Goal: Complete application form

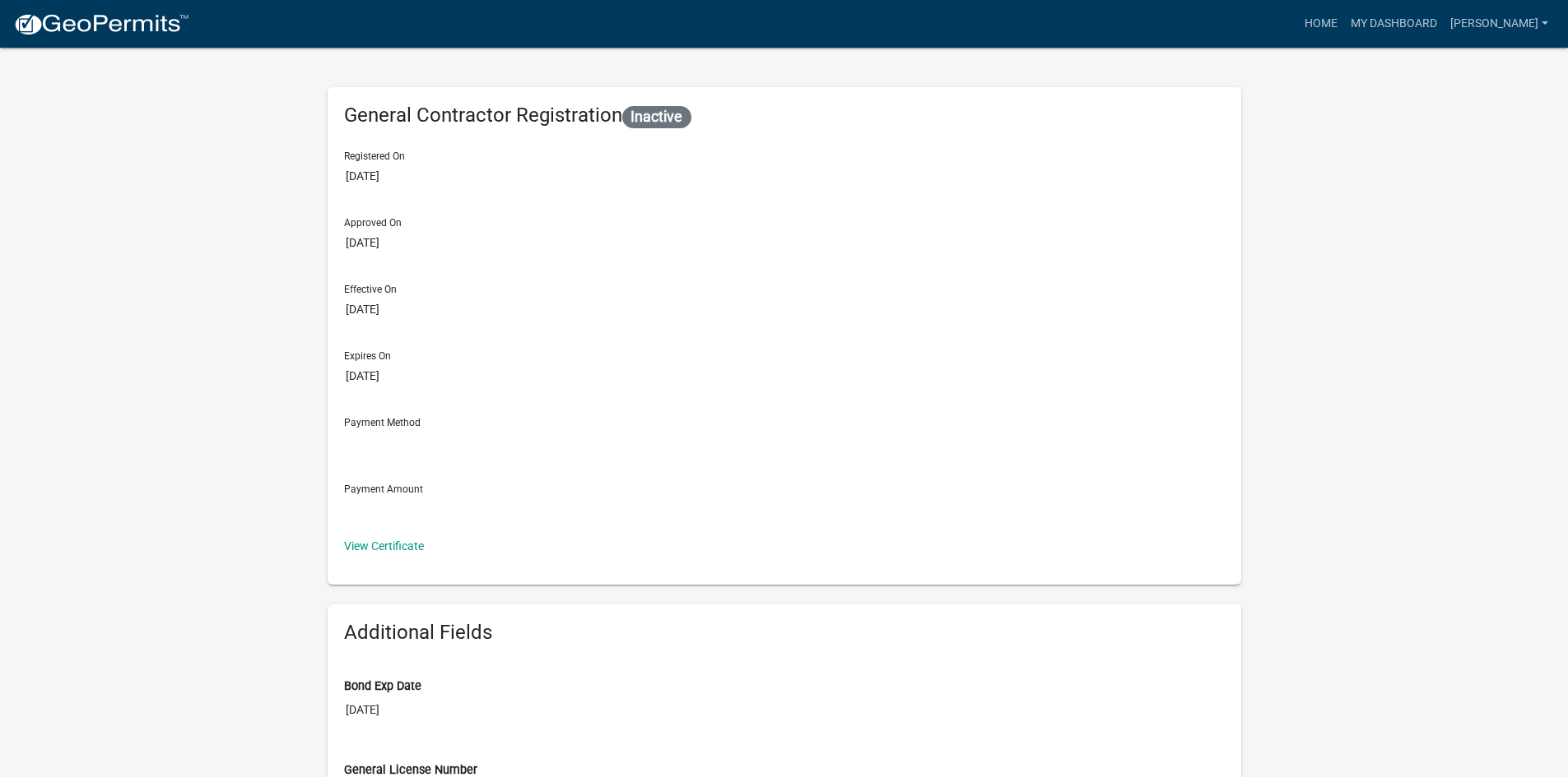
select select "2026"
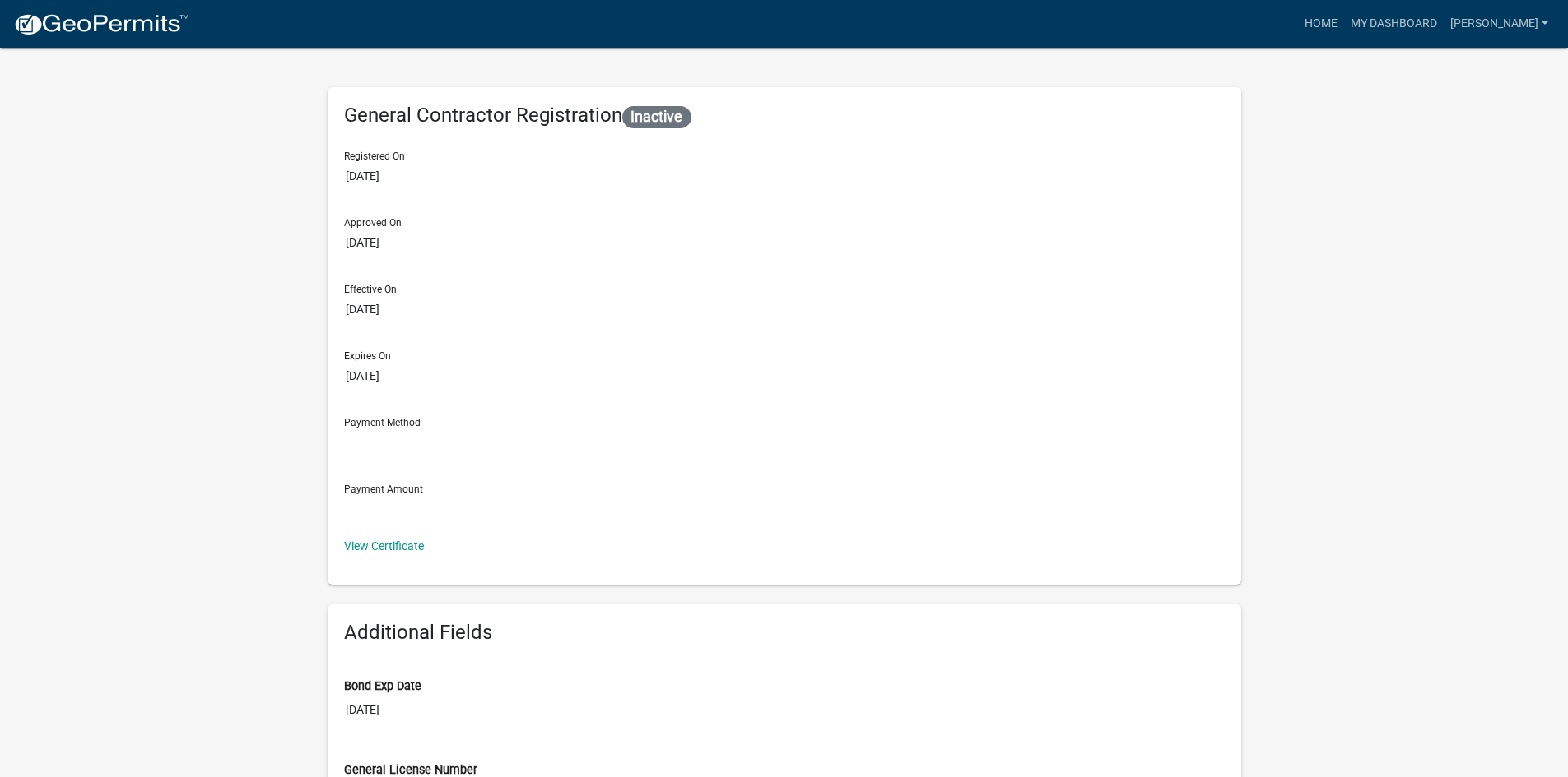
select select "2026"
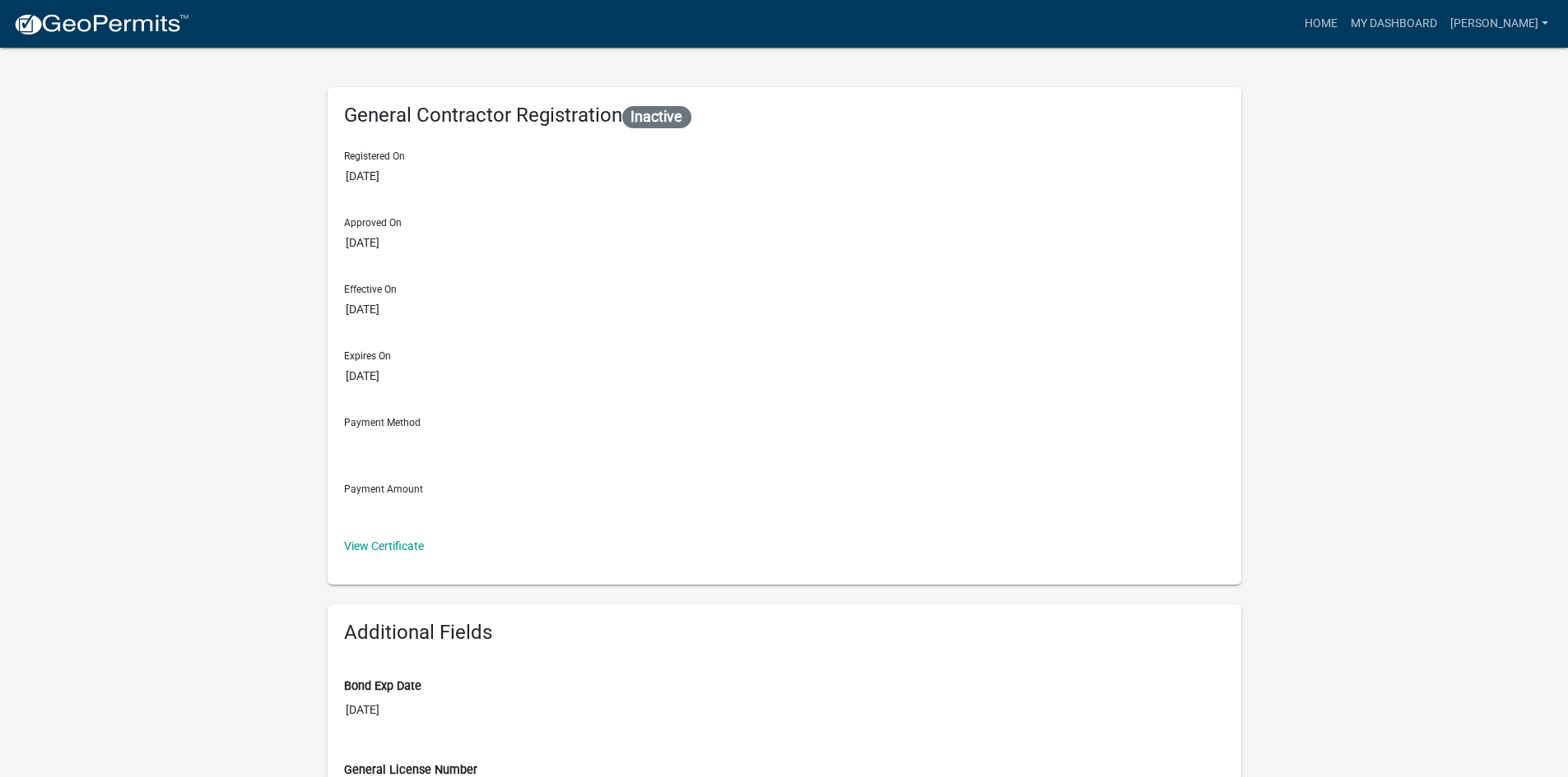
type input "[DATE]"
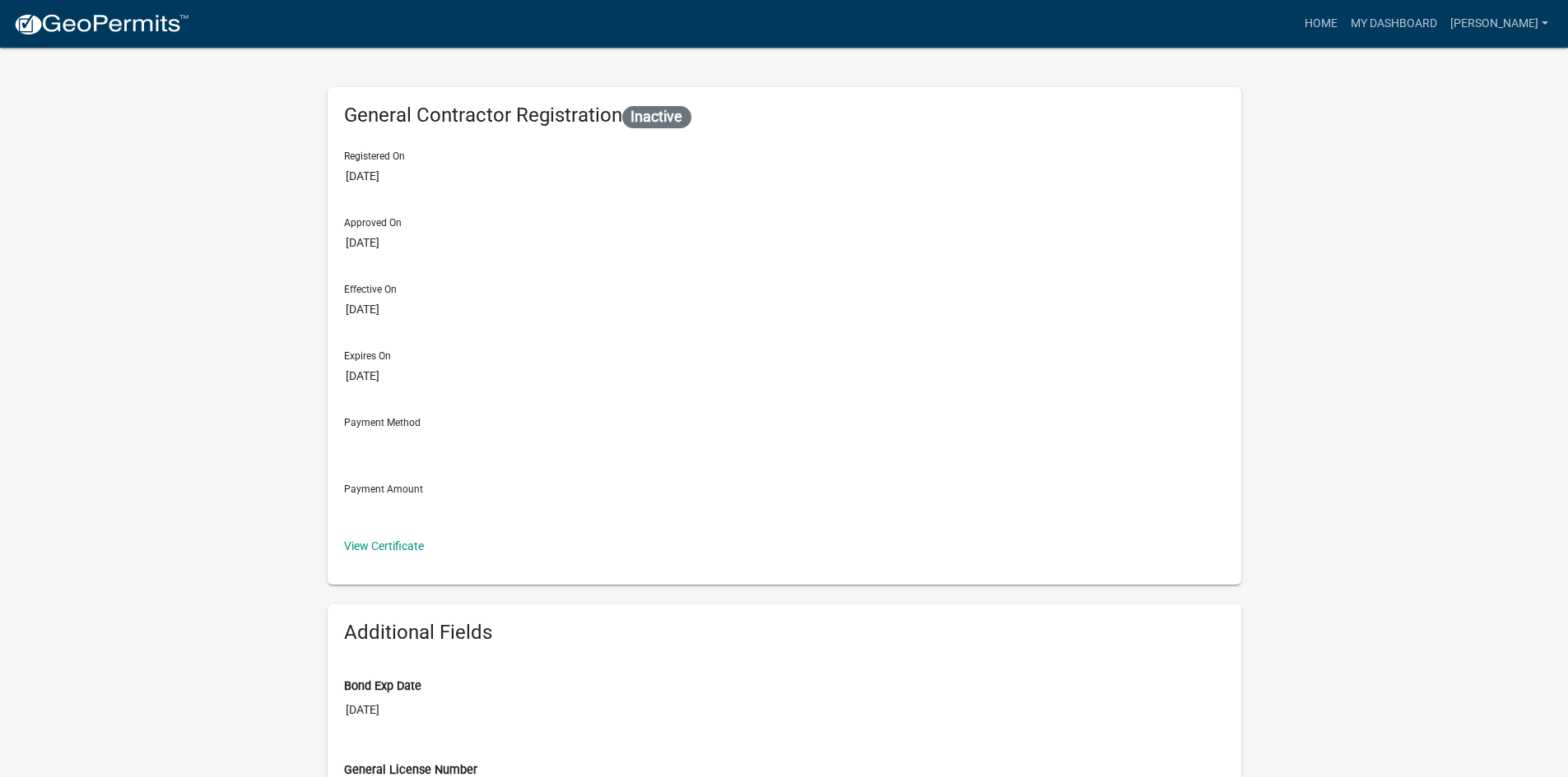
select select "2026"
type input "[DATE]"
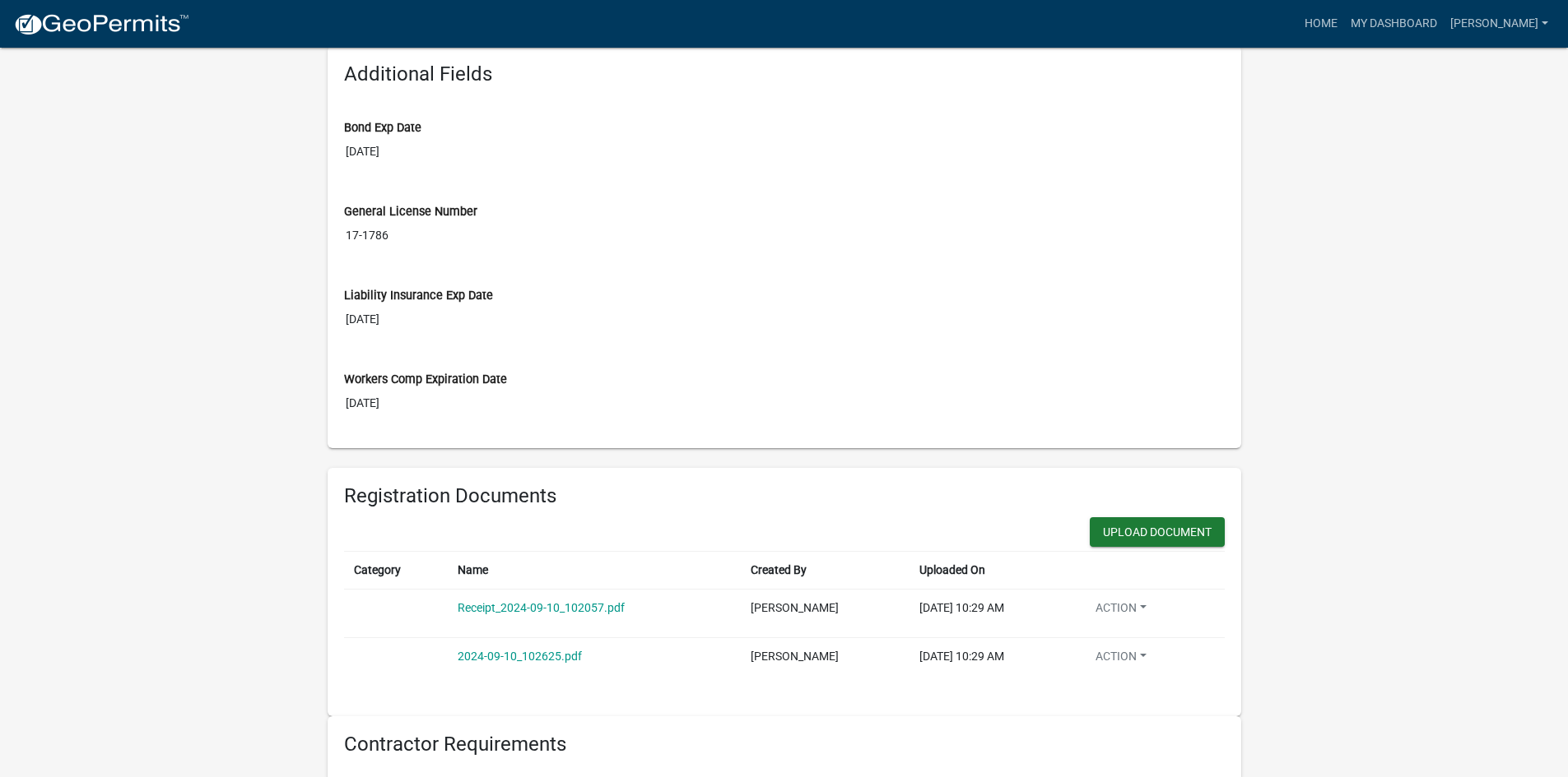
scroll to position [575, 0]
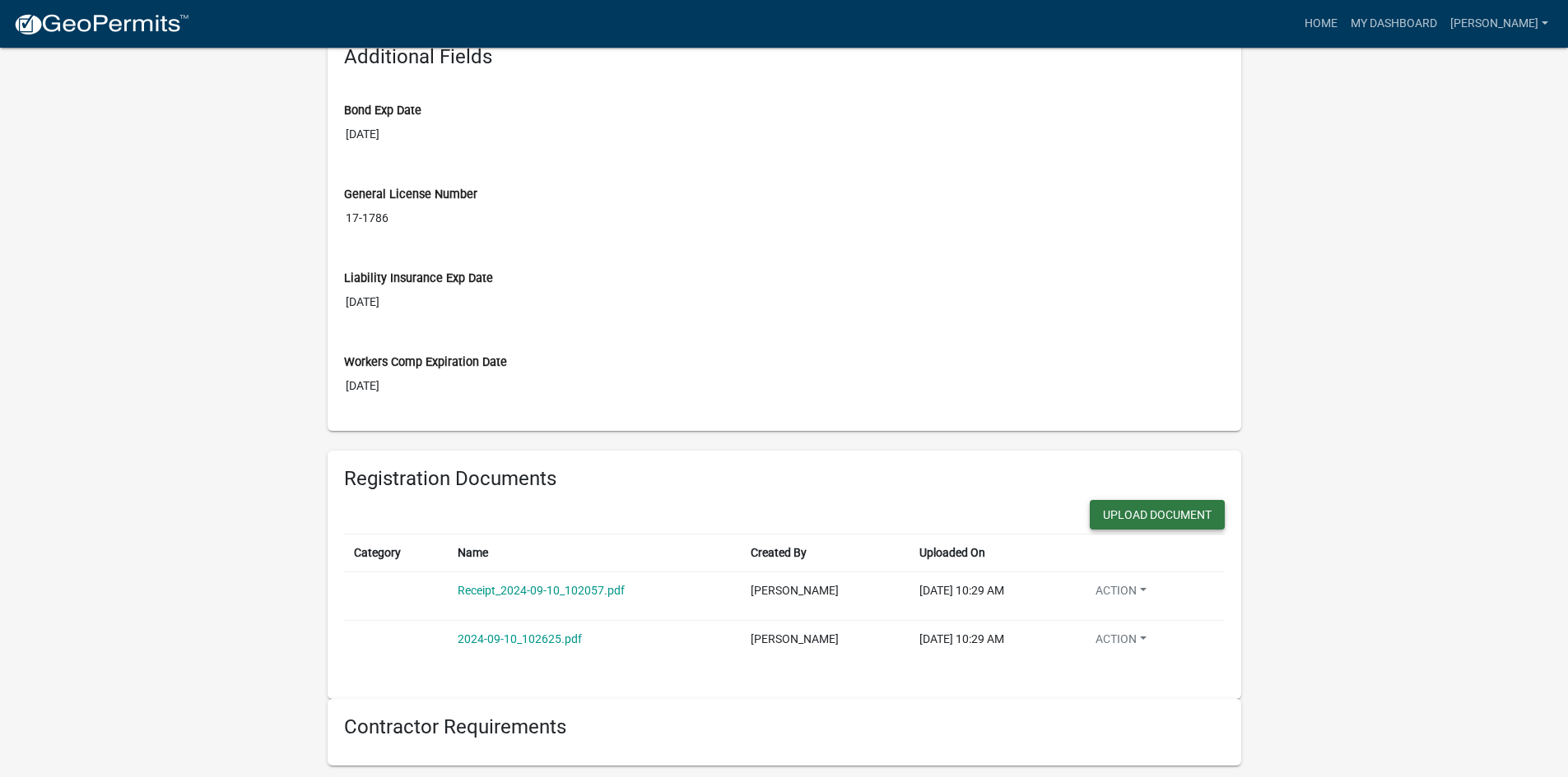
click at [1090, 526] on button "Upload Document" at bounding box center [1158, 514] width 135 height 29
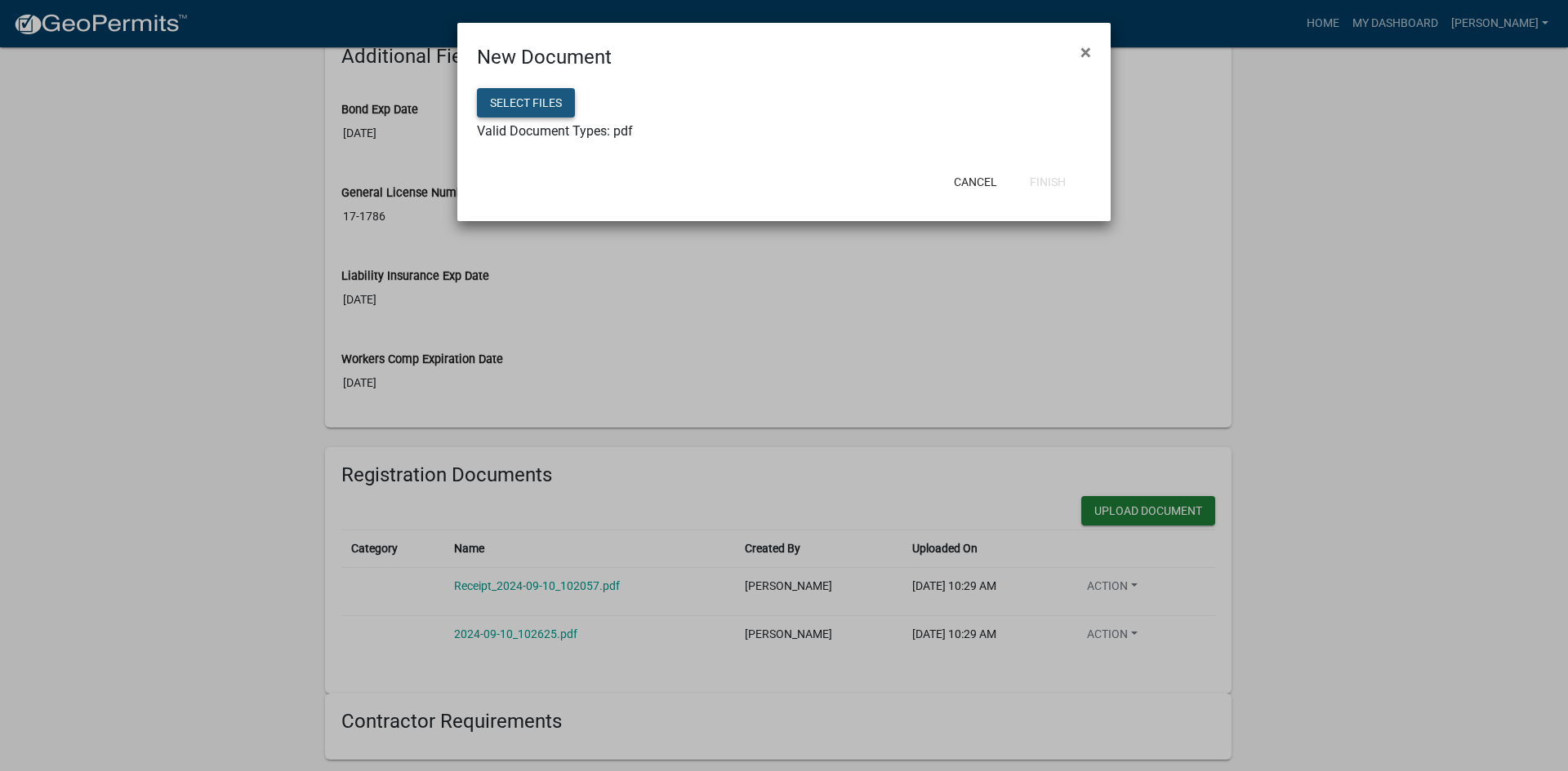
click at [507, 98] on button "Select files" at bounding box center [525, 102] width 98 height 29
click at [1057, 182] on button "Finish" at bounding box center [1047, 182] width 62 height 29
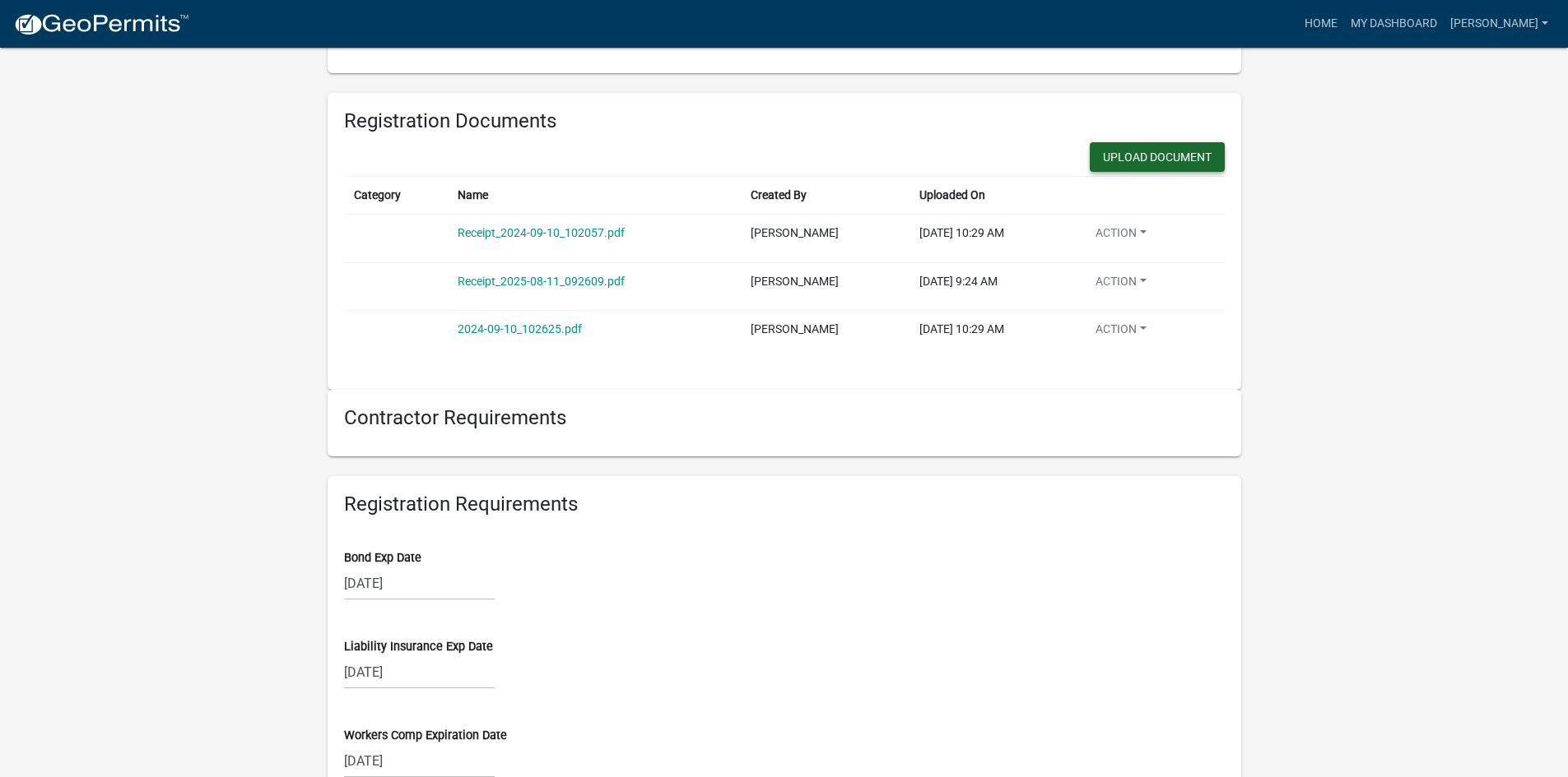
scroll to position [905, 0]
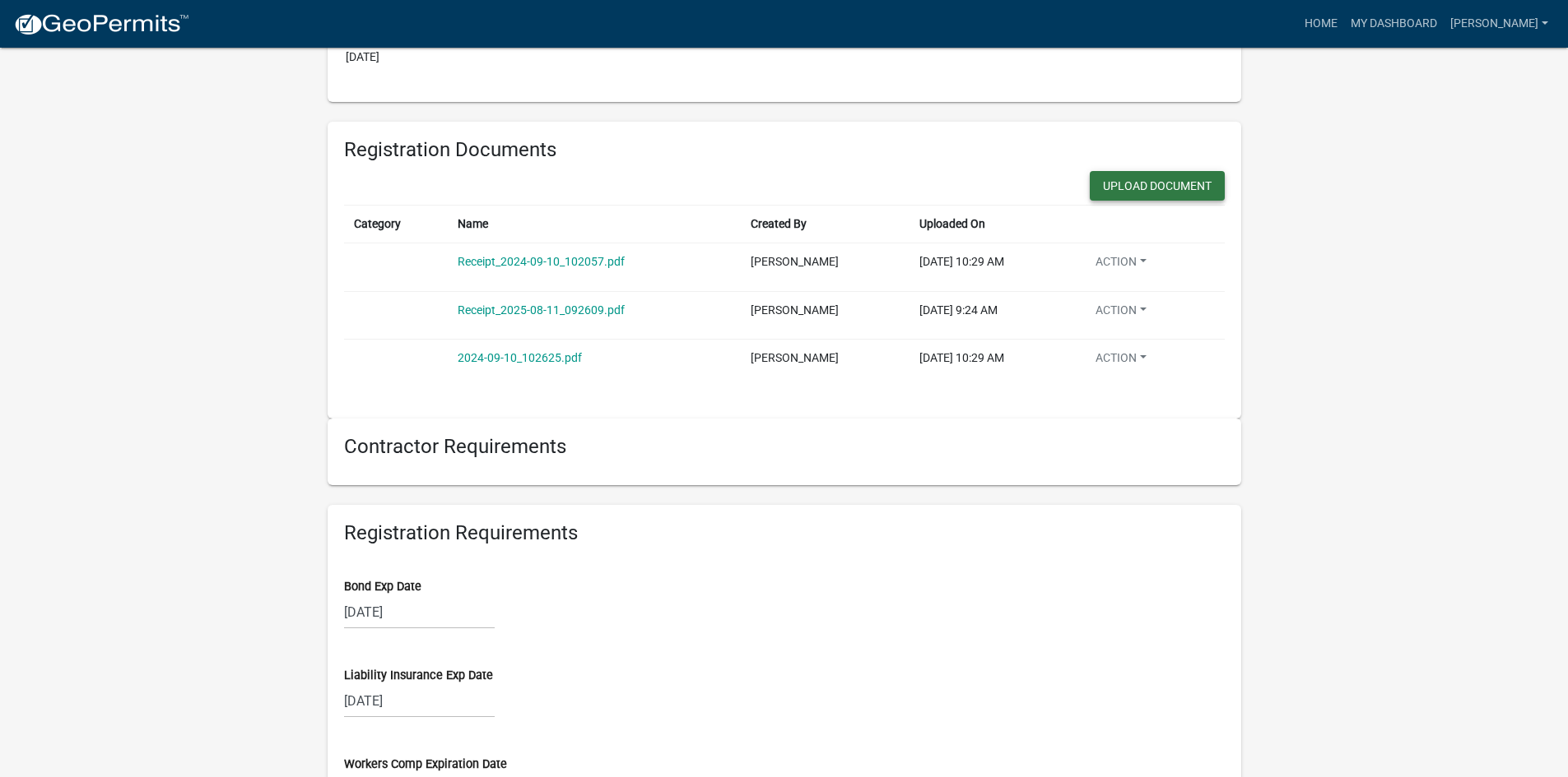
click at [1090, 186] on button "Upload Document" at bounding box center [1158, 186] width 135 height 29
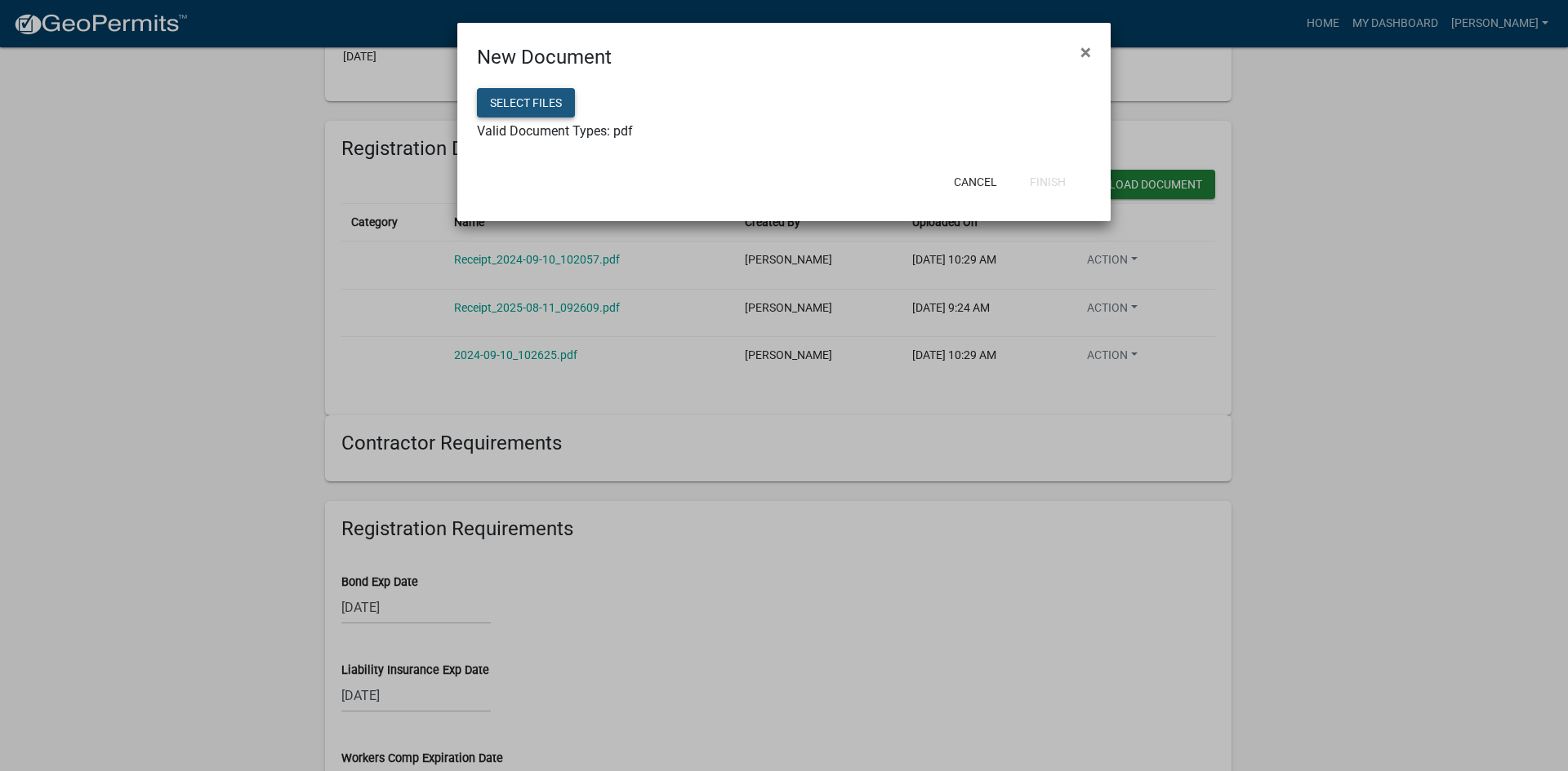
click at [546, 93] on button "Select files" at bounding box center [525, 102] width 98 height 29
click at [1084, 53] on span "×" at bounding box center [1086, 52] width 11 height 23
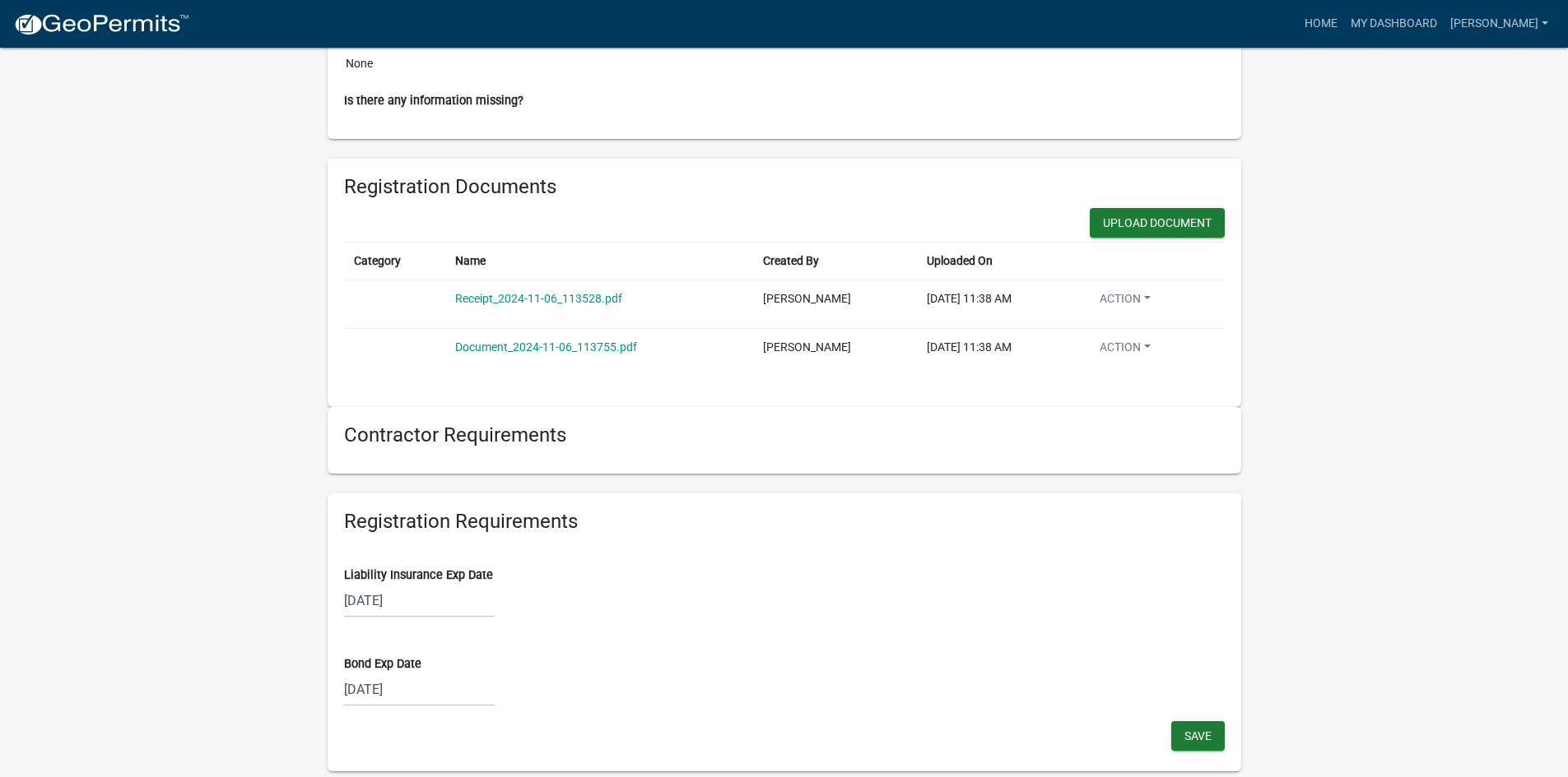
scroll to position [1152, 0]
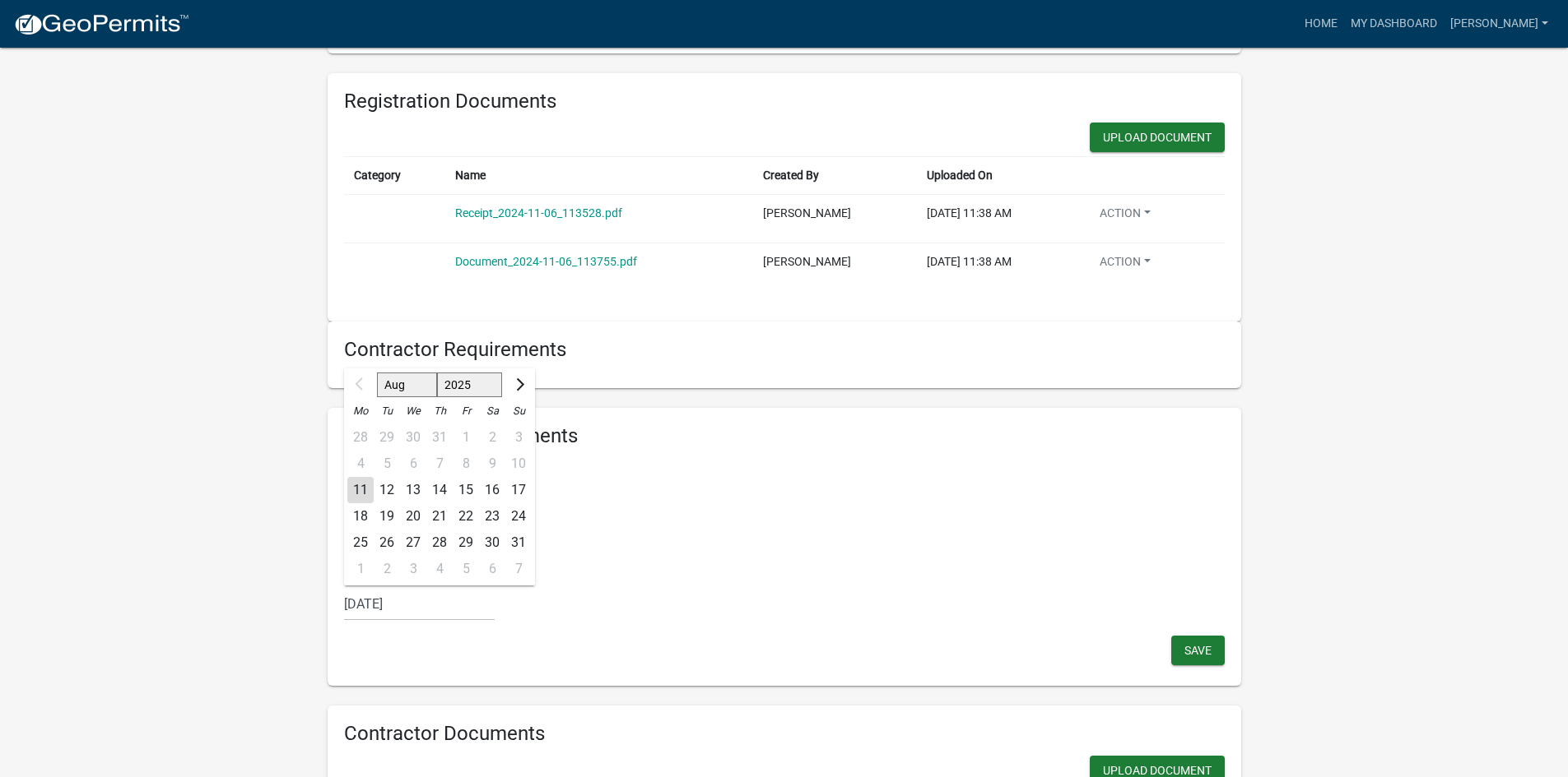
click at [419, 609] on div "[DATE] Aug Sep Oct Nov [DATE] 2026 2027 2028 2029 2030 2031 2032 2033 2034 2035…" at bounding box center [419, 604] width 151 height 34
click at [486, 382] on select "2025 2026 2027 2028 2029 2030 2031 2032 2033 2034 2035 2036 2037 2038 2039 2040…" at bounding box center [469, 385] width 66 height 25
select select "2026"
click at [437, 373] on select "2025 2026 2027 2028 2029 2030 2031 2032 2033 2034 2035 2036 2037 2038 2039 2040…" at bounding box center [469, 385] width 66 height 25
click at [520, 458] on div "9" at bounding box center [519, 464] width 27 height 27
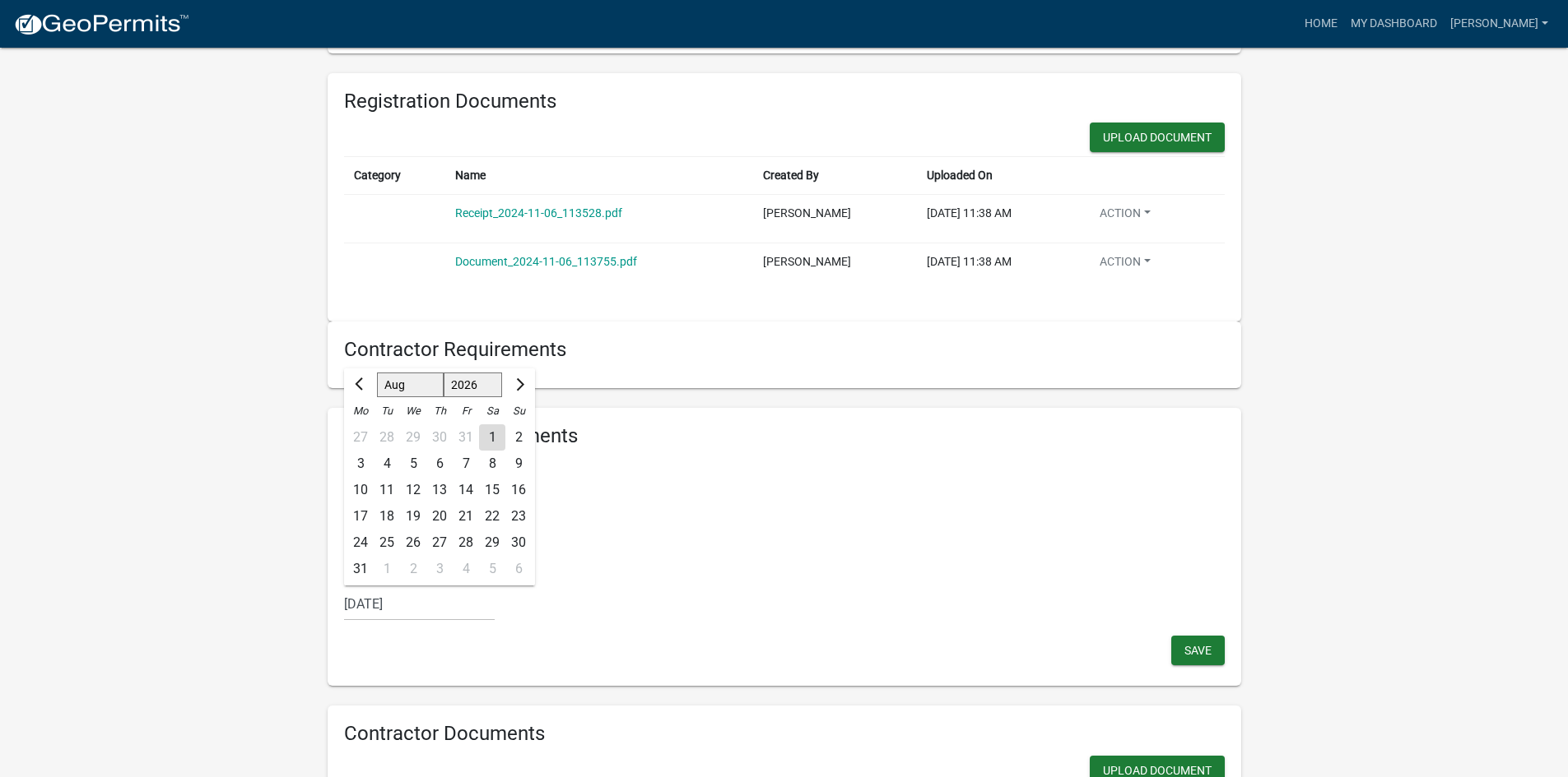
type input "[DATE]"
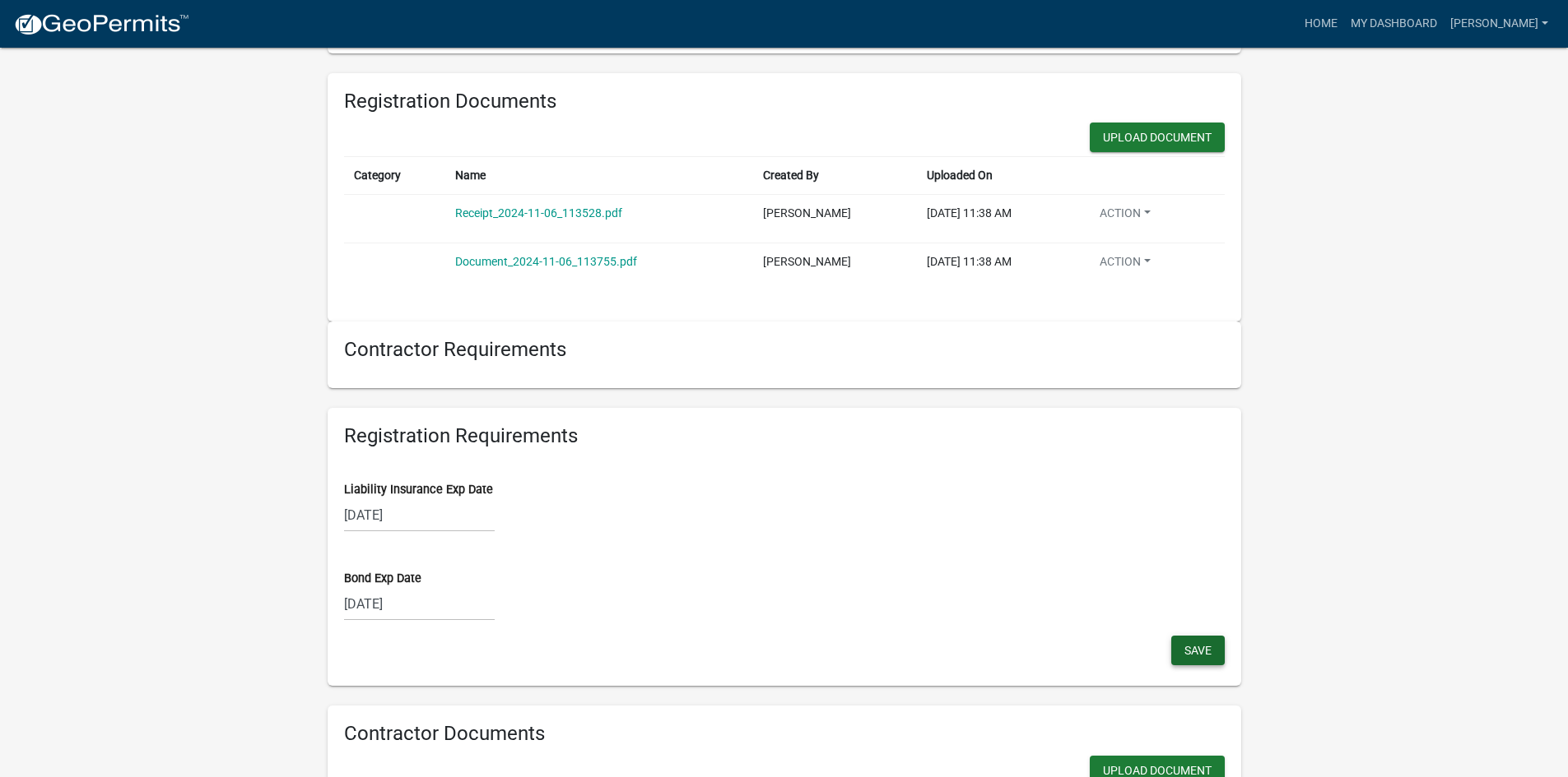
click at [1209, 653] on span "Save" at bounding box center [1198, 650] width 28 height 13
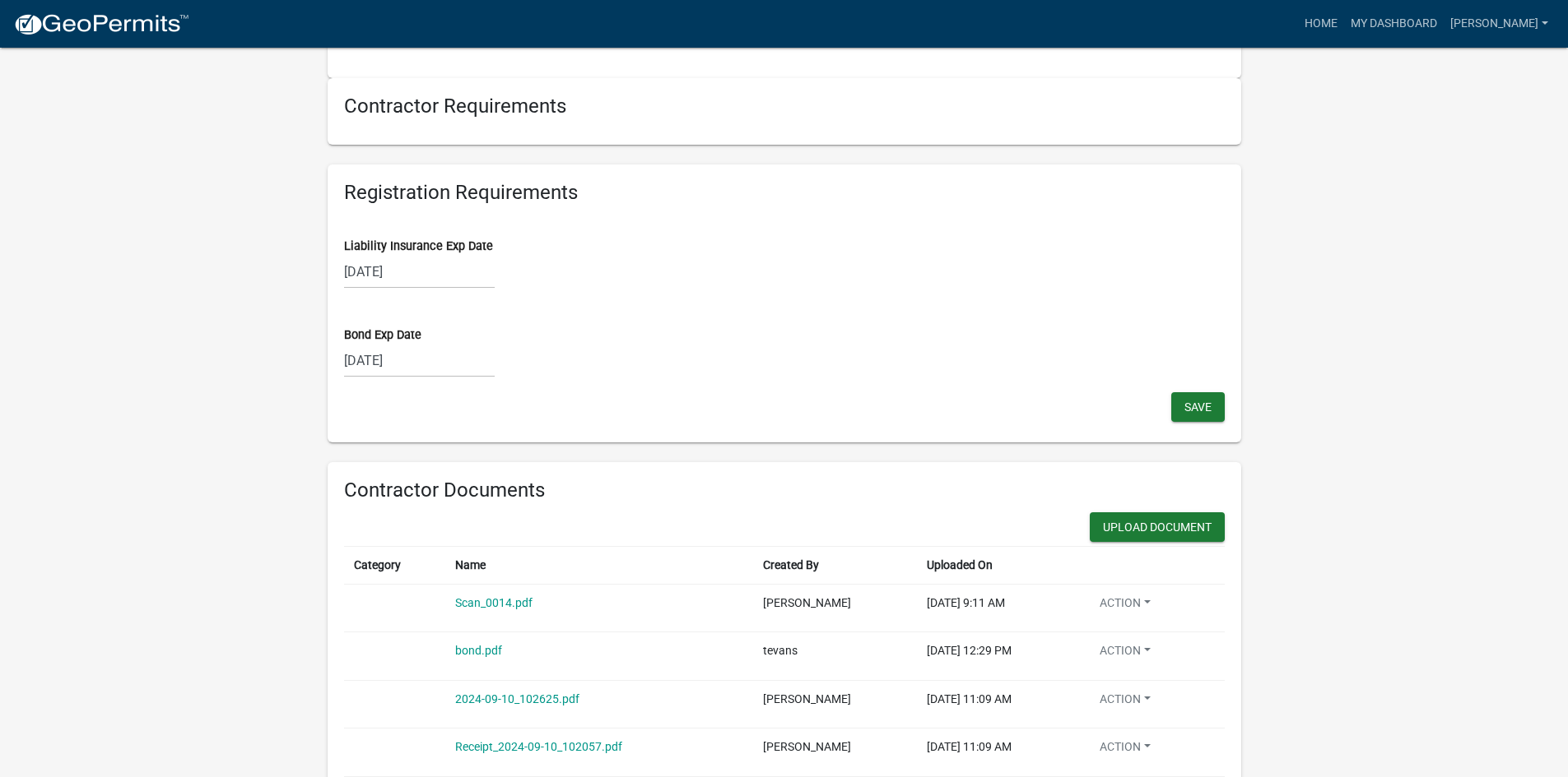
scroll to position [1492, 0]
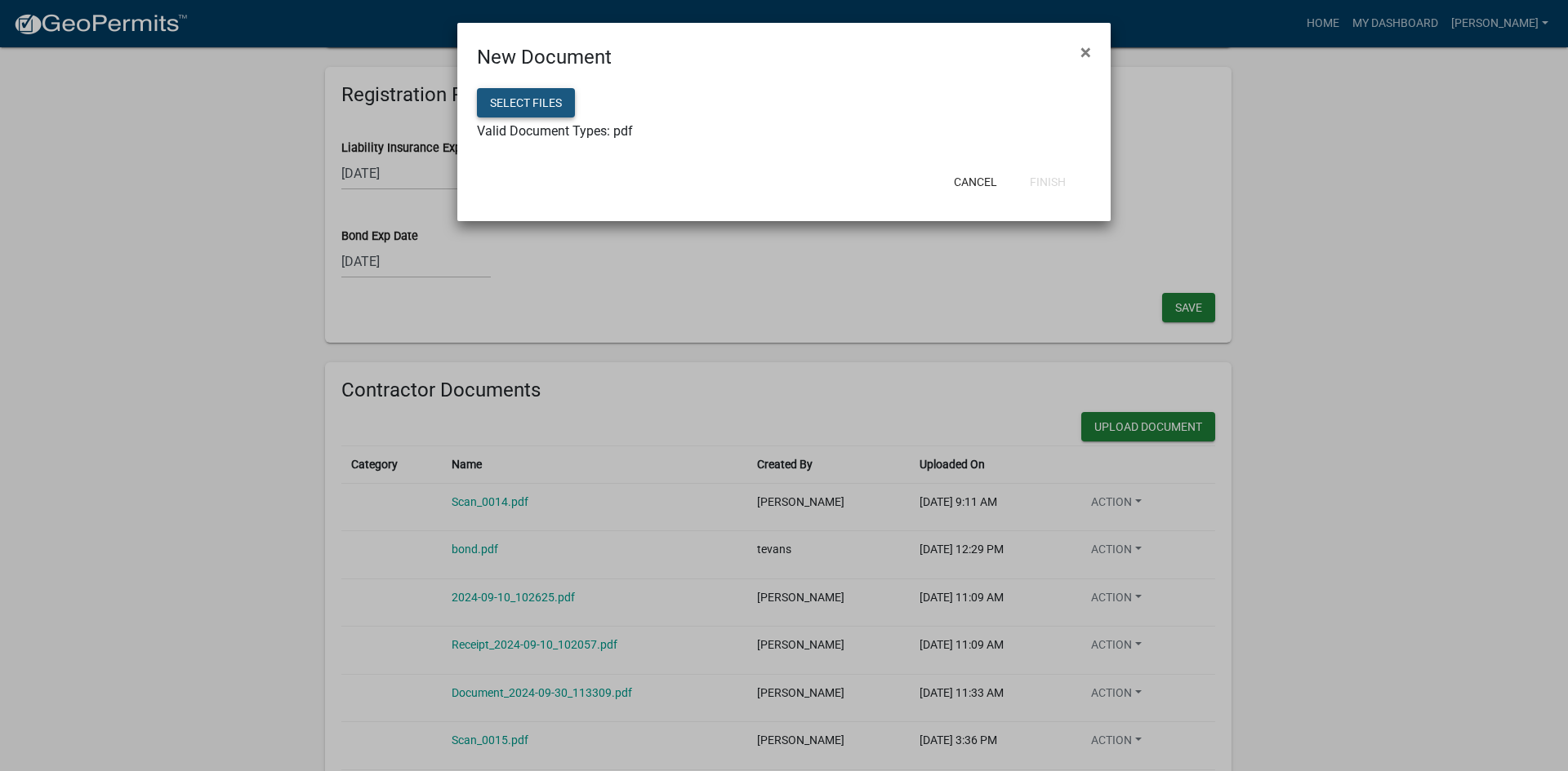
click at [508, 100] on button "Select files" at bounding box center [525, 102] width 98 height 29
click at [1044, 183] on button "Finish" at bounding box center [1047, 182] width 62 height 29
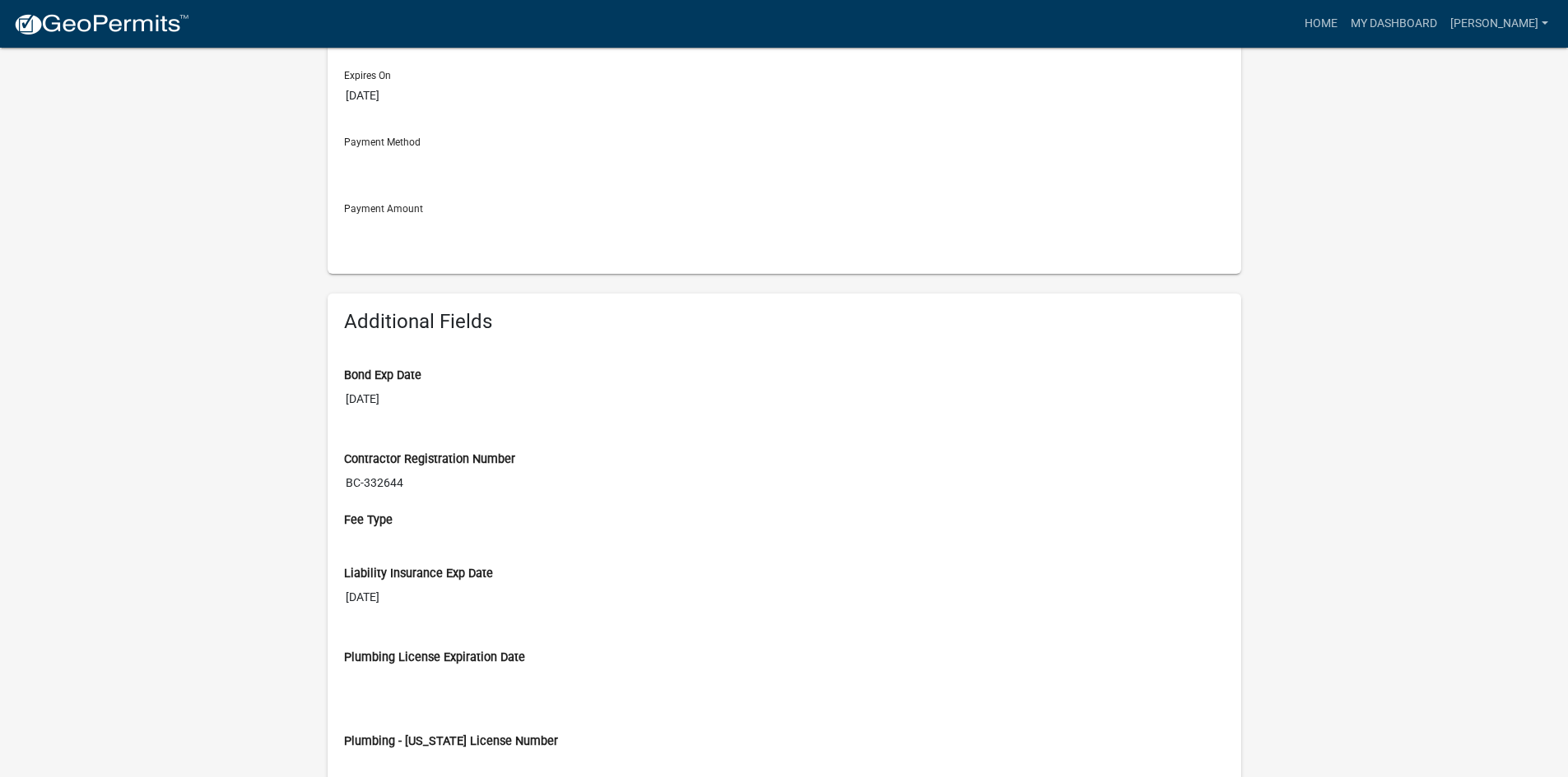
scroll to position [176, 0]
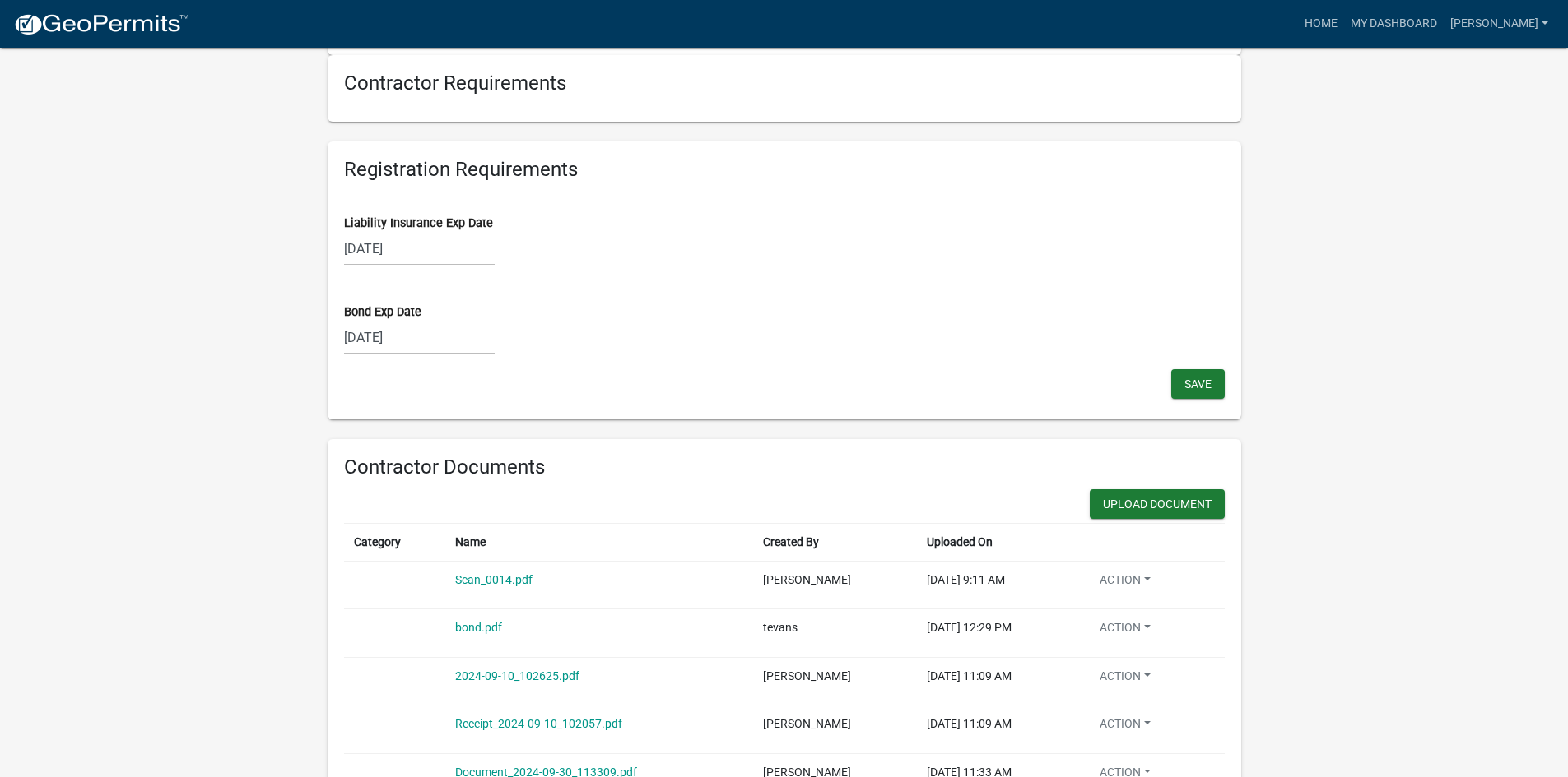
scroll to position [1399, 0]
